Goal: Transaction & Acquisition: Purchase product/service

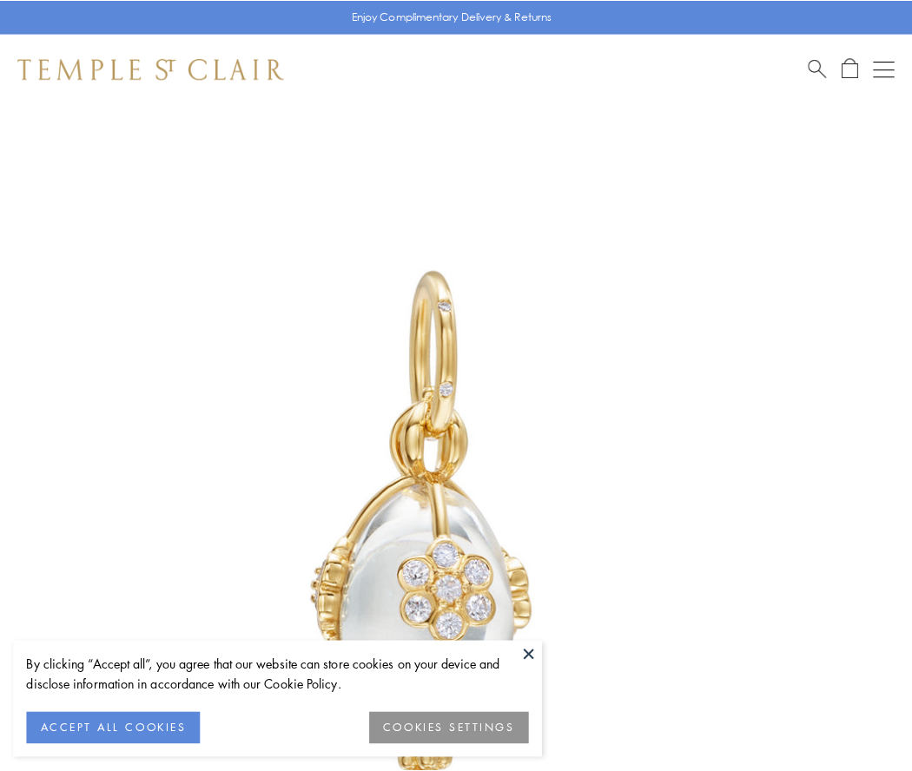
scroll to position [41, 0]
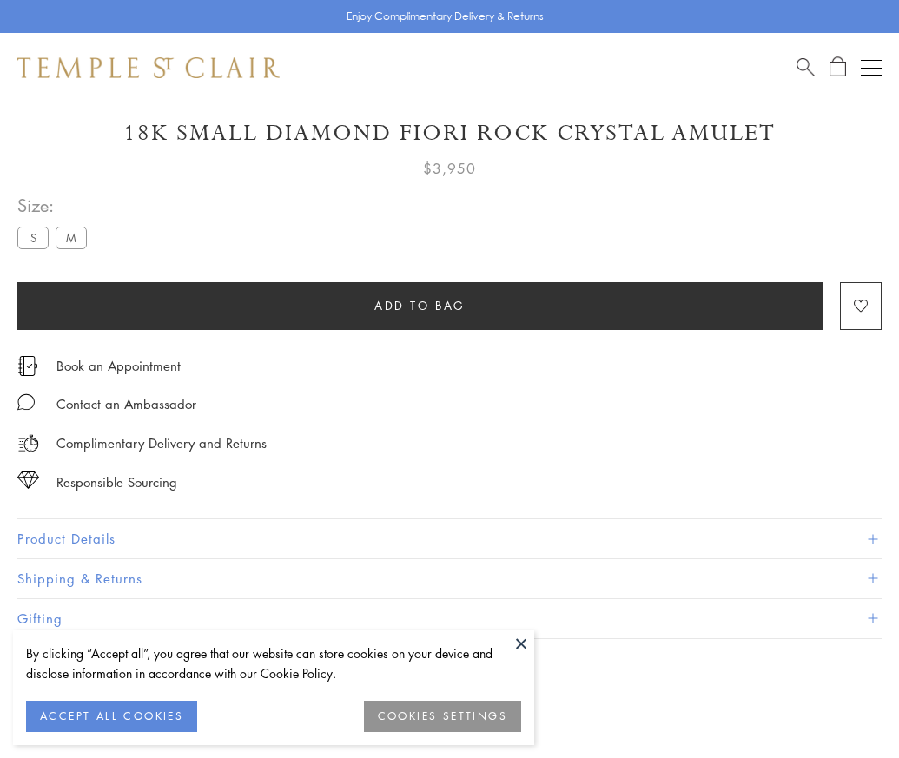
click at [419, 305] on span "Add to bag" at bounding box center [419, 305] width 91 height 19
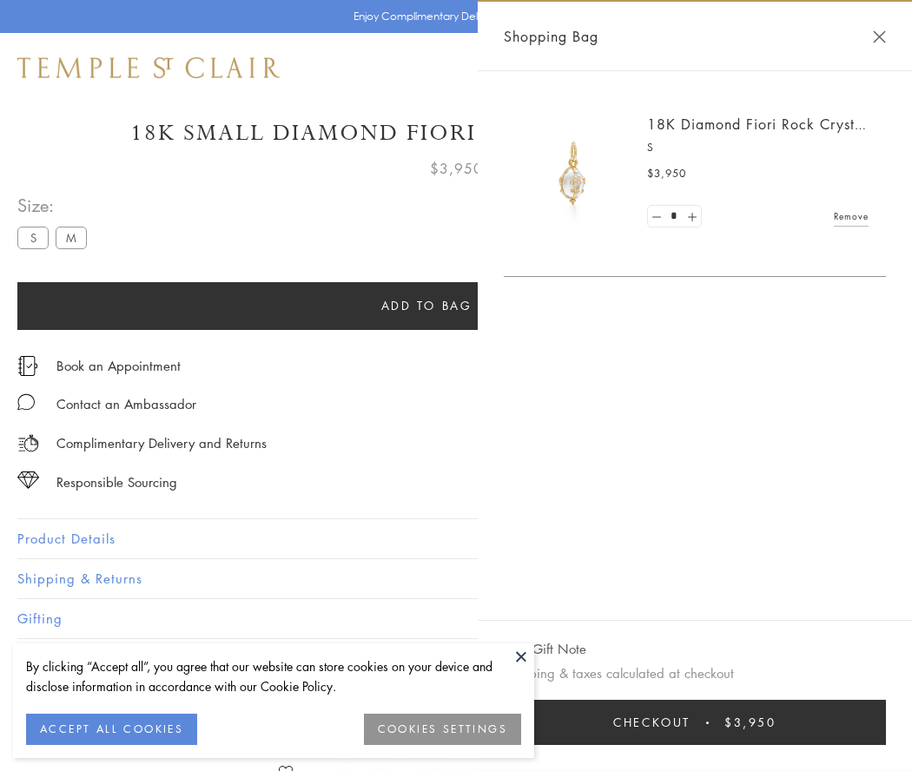
click at [695, 722] on button "Checkout $3,950" at bounding box center [695, 722] width 382 height 45
